Goal: Task Accomplishment & Management: Manage account settings

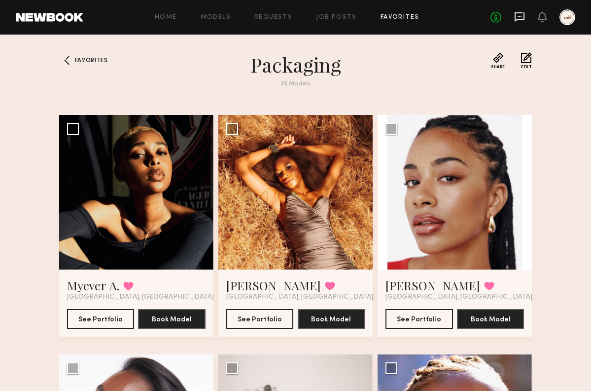
click at [518, 17] on icon at bounding box center [520, 16] width 11 height 11
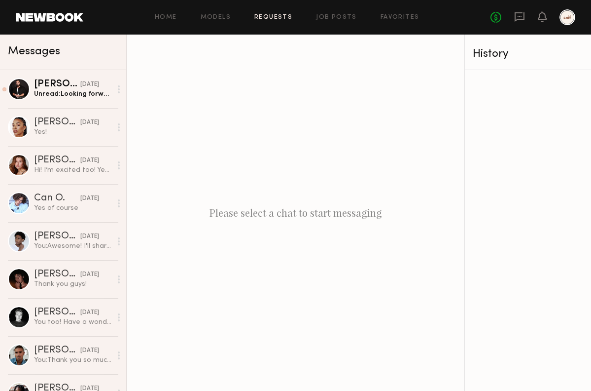
click at [268, 17] on link "Requests" at bounding box center [274, 17] width 38 height 6
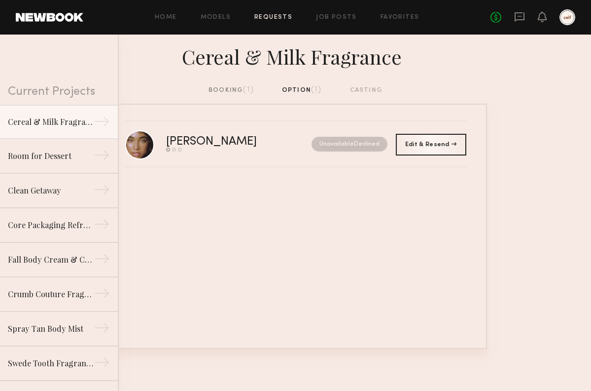
click at [243, 87] on div "booking (1)" at bounding box center [231, 90] width 45 height 11
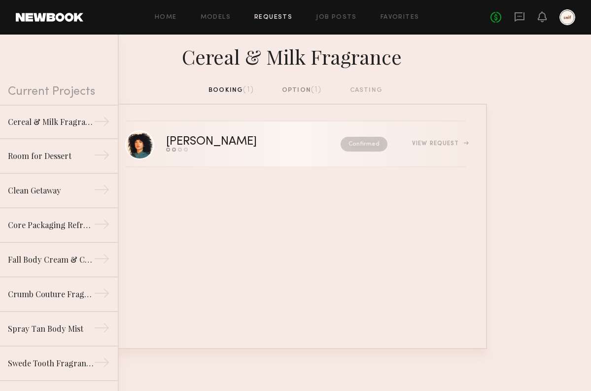
click at [191, 144] on div "[PERSON_NAME]" at bounding box center [232, 141] width 133 height 11
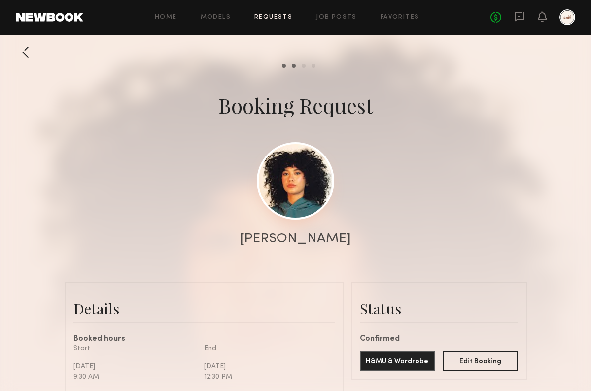
click at [297, 200] on link at bounding box center [295, 180] width 77 height 77
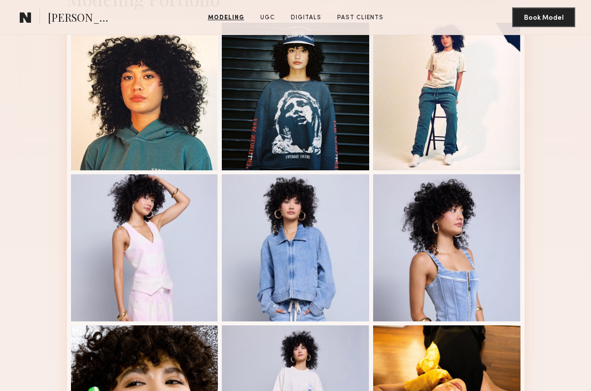
scroll to position [198, 0]
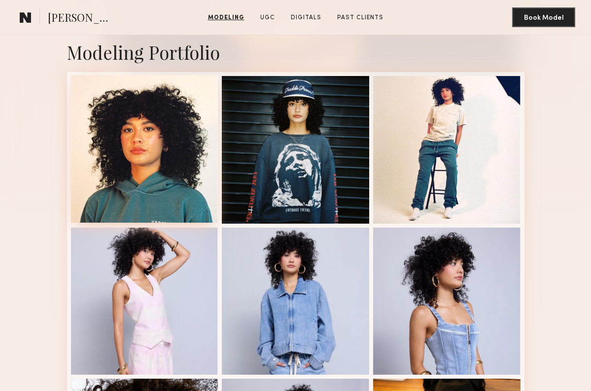
click at [179, 149] on div at bounding box center [144, 148] width 147 height 147
